Goal: Task Accomplishment & Management: Use online tool/utility

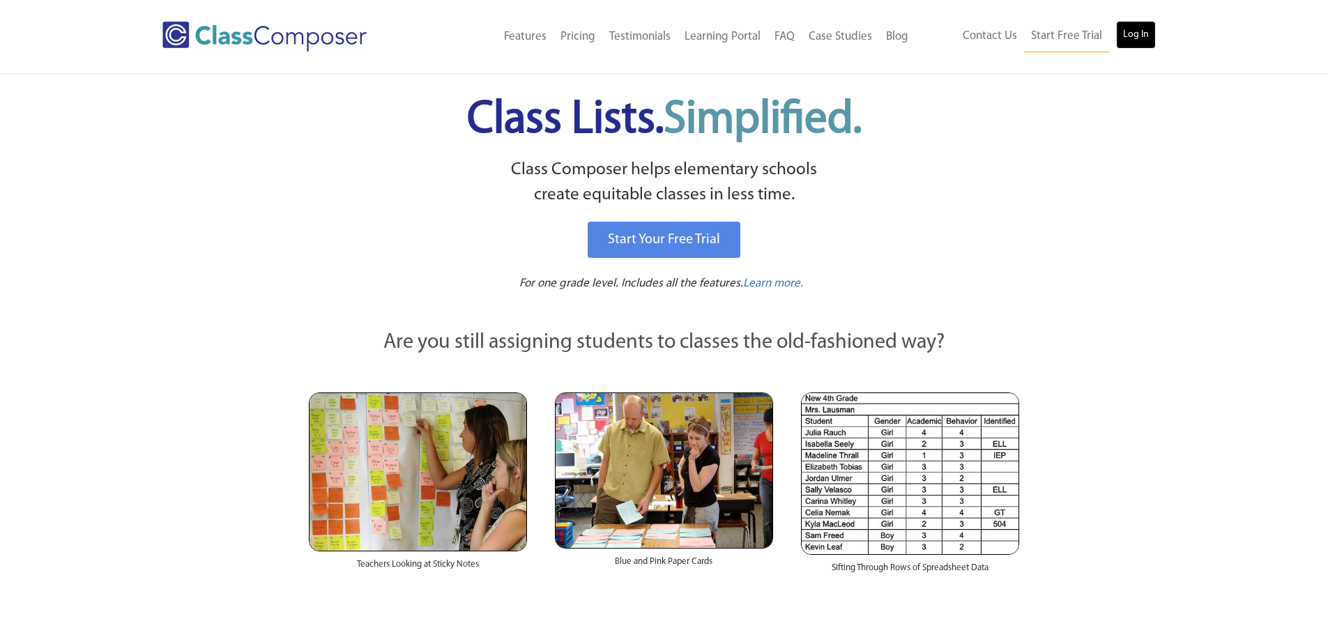
click at [1133, 48] on link "Log In" at bounding box center [1136, 35] width 40 height 28
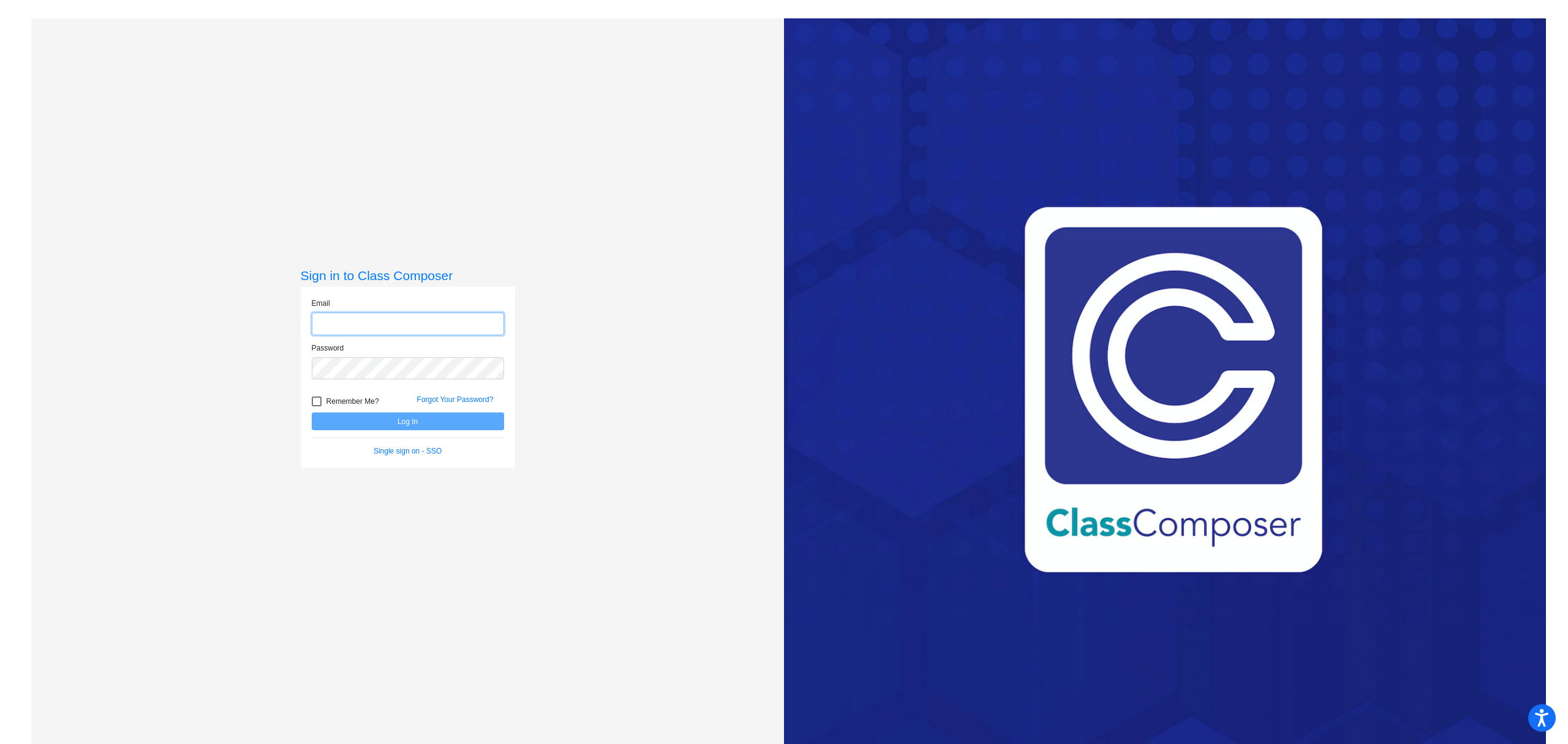
type input "dsimpson@mail.meridian223.org"
click at [393, 426] on button "Log In" at bounding box center [408, 421] width 192 height 18
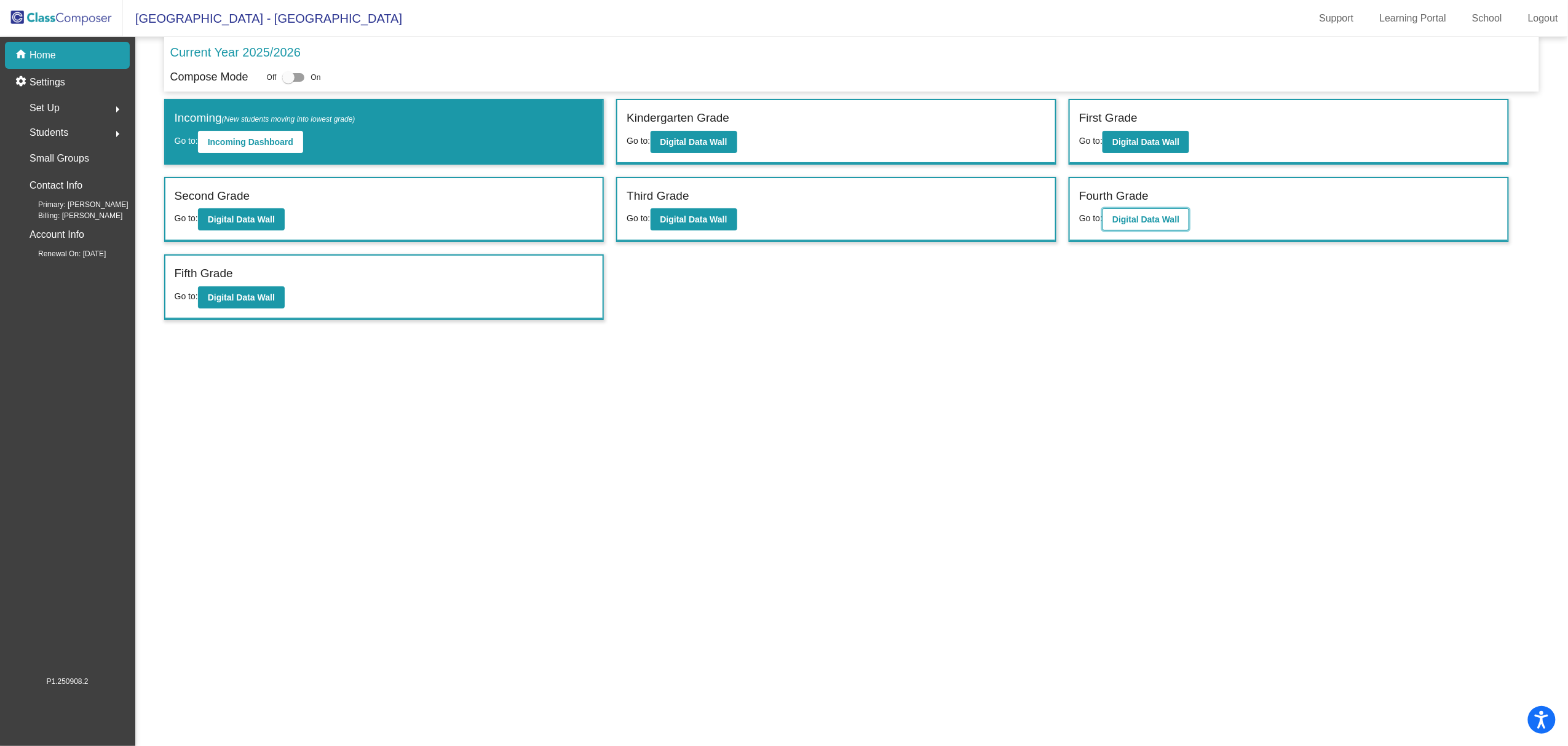
click at [1137, 222] on b "Digital Data Wall" at bounding box center [1146, 219] width 67 height 10
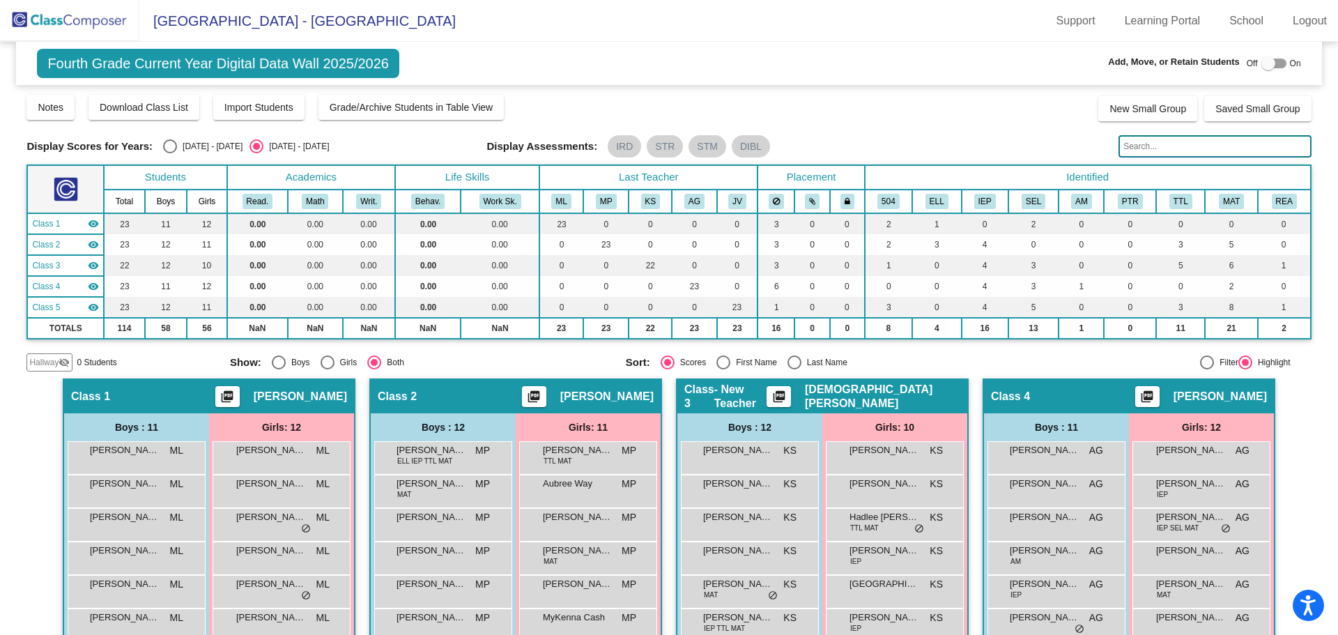
drag, startPoint x: 87, startPoint y: 24, endPoint x: 95, endPoint y: 38, distance: 16.5
click at [85, 24] on img at bounding box center [69, 20] width 139 height 41
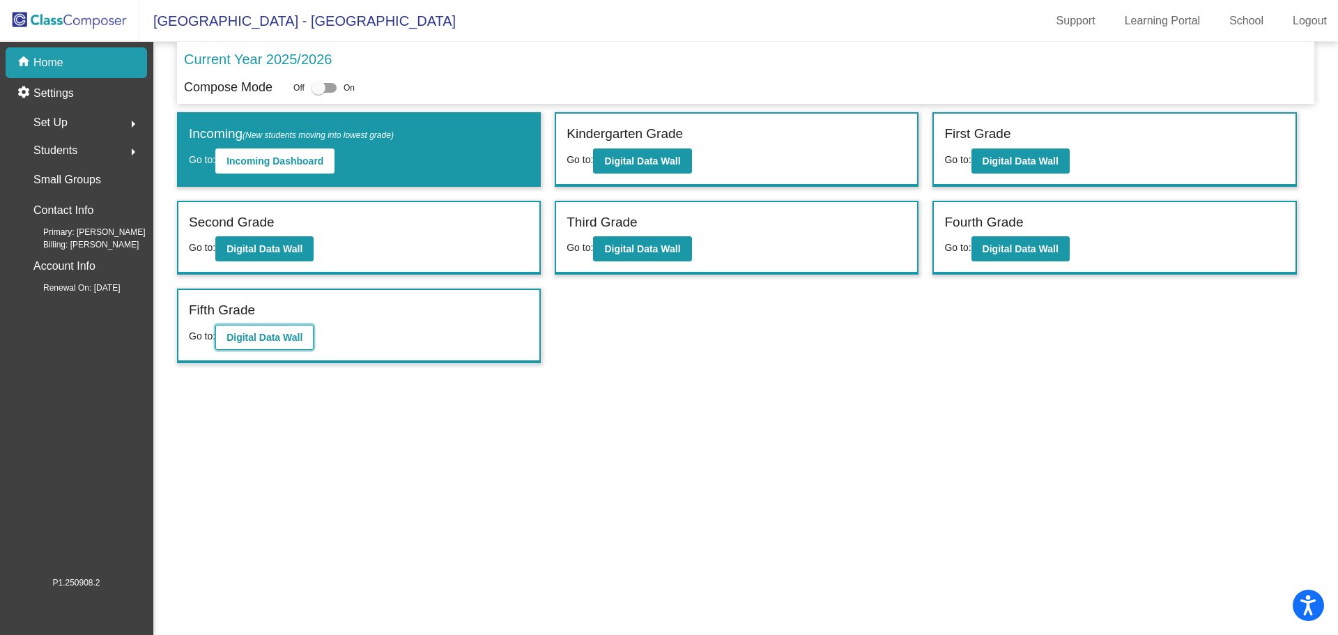
click at [277, 334] on b "Digital Data Wall" at bounding box center [265, 337] width 76 height 11
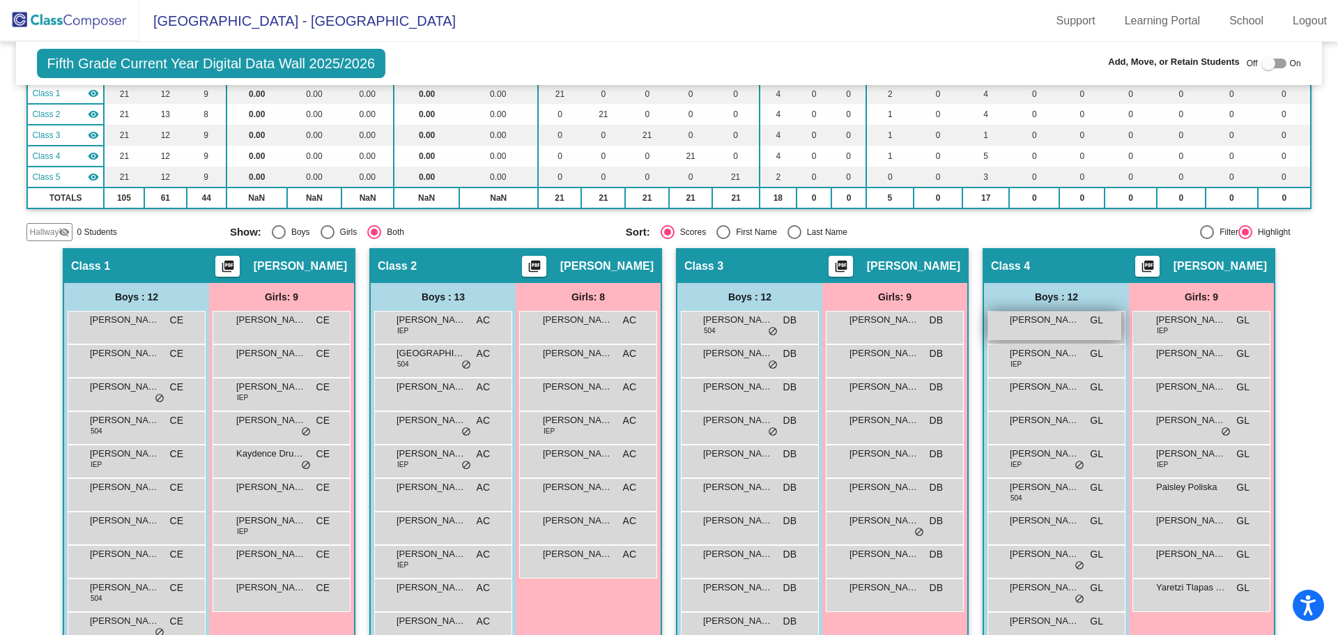
scroll to position [139, 0]
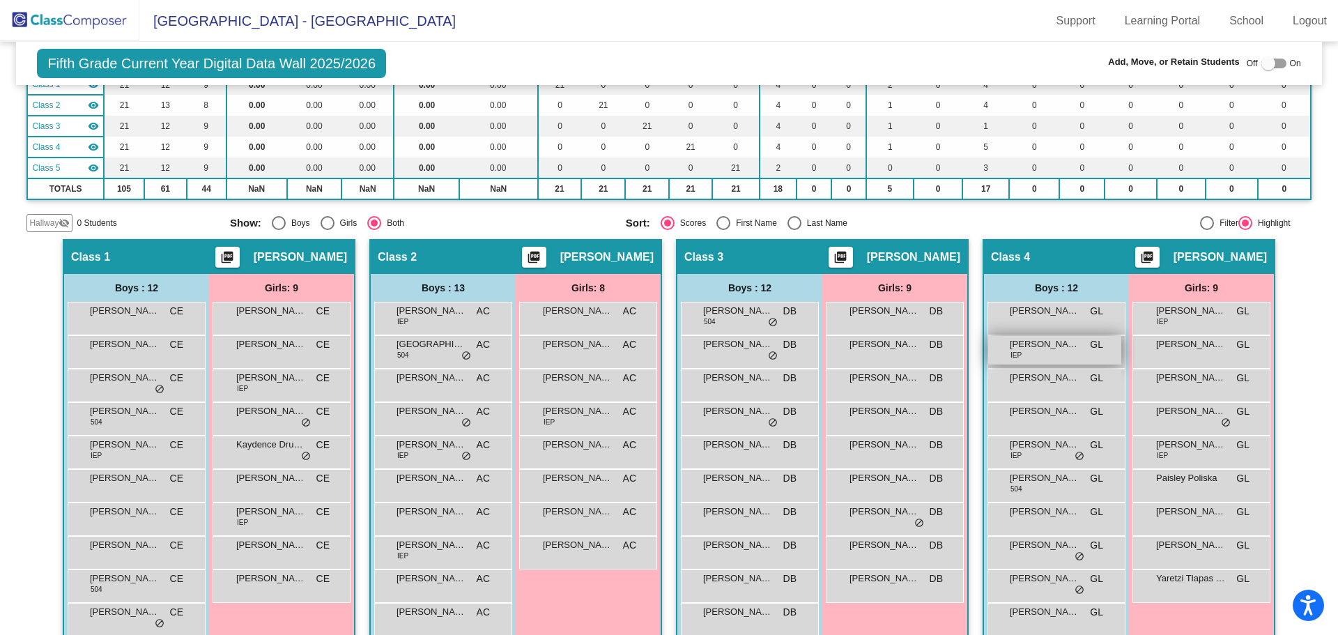
click at [1057, 355] on div "Charles "CJ" Corson IEP GL lock do_not_disturb_alt" at bounding box center [1054, 350] width 133 height 29
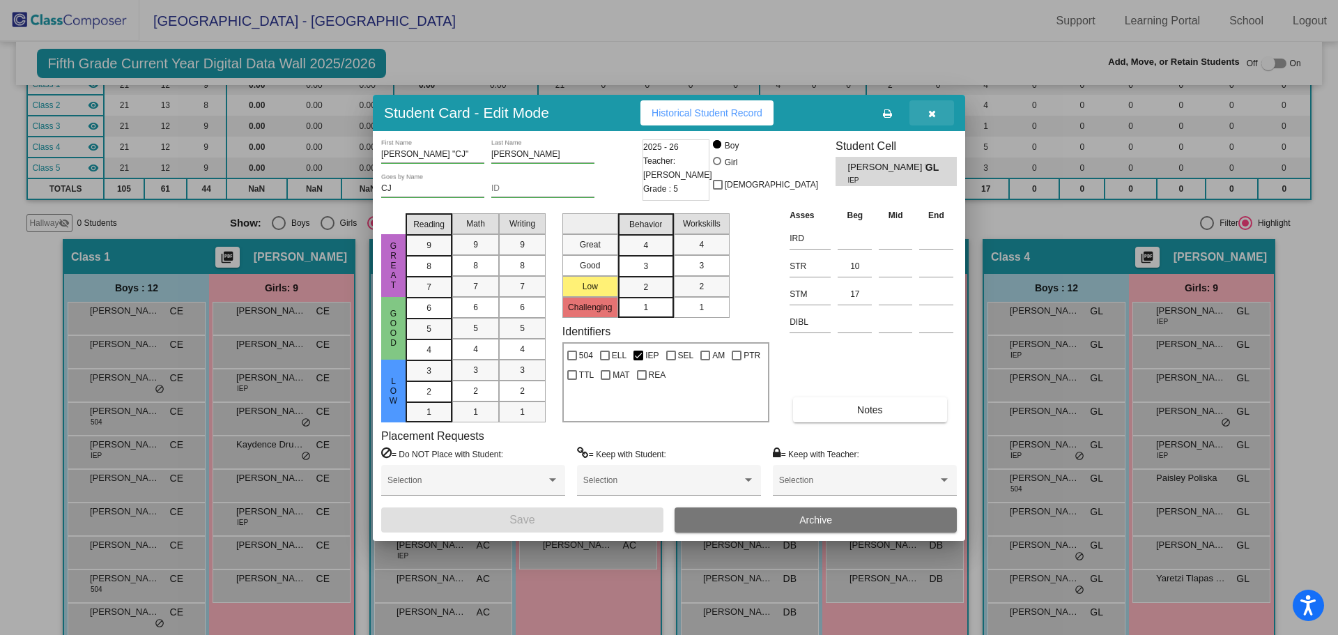
click at [930, 113] on icon "button" at bounding box center [932, 114] width 8 height 10
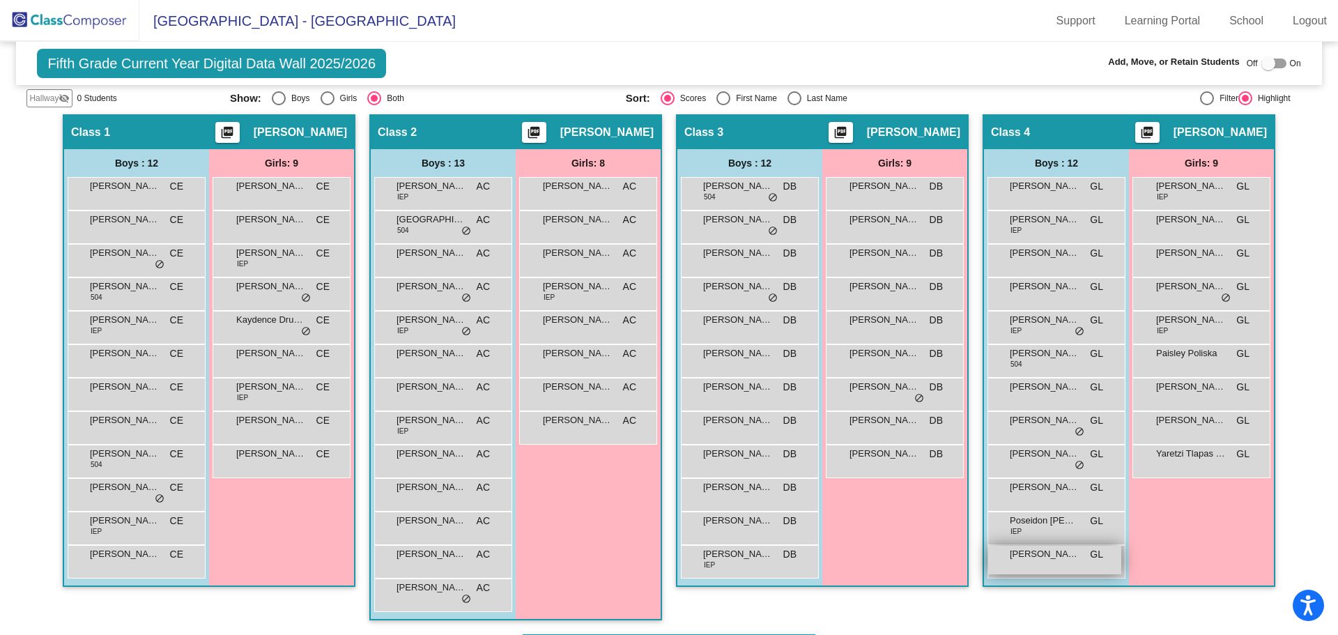
scroll to position [279, 0]
